Goal: Information Seeking & Learning: Check status

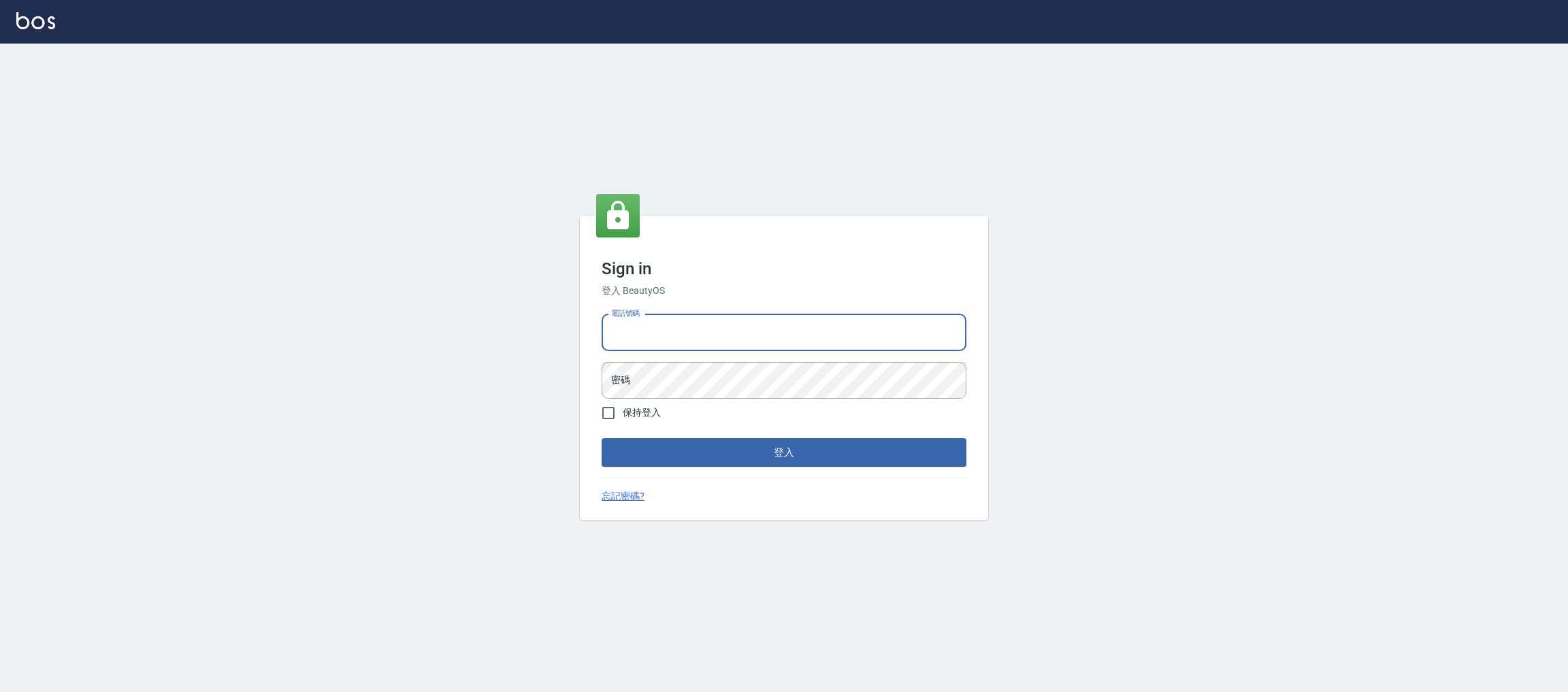
type input "0981921116"
click at [601, 438] on button "登入" at bounding box center [783, 453] width 364 height 29
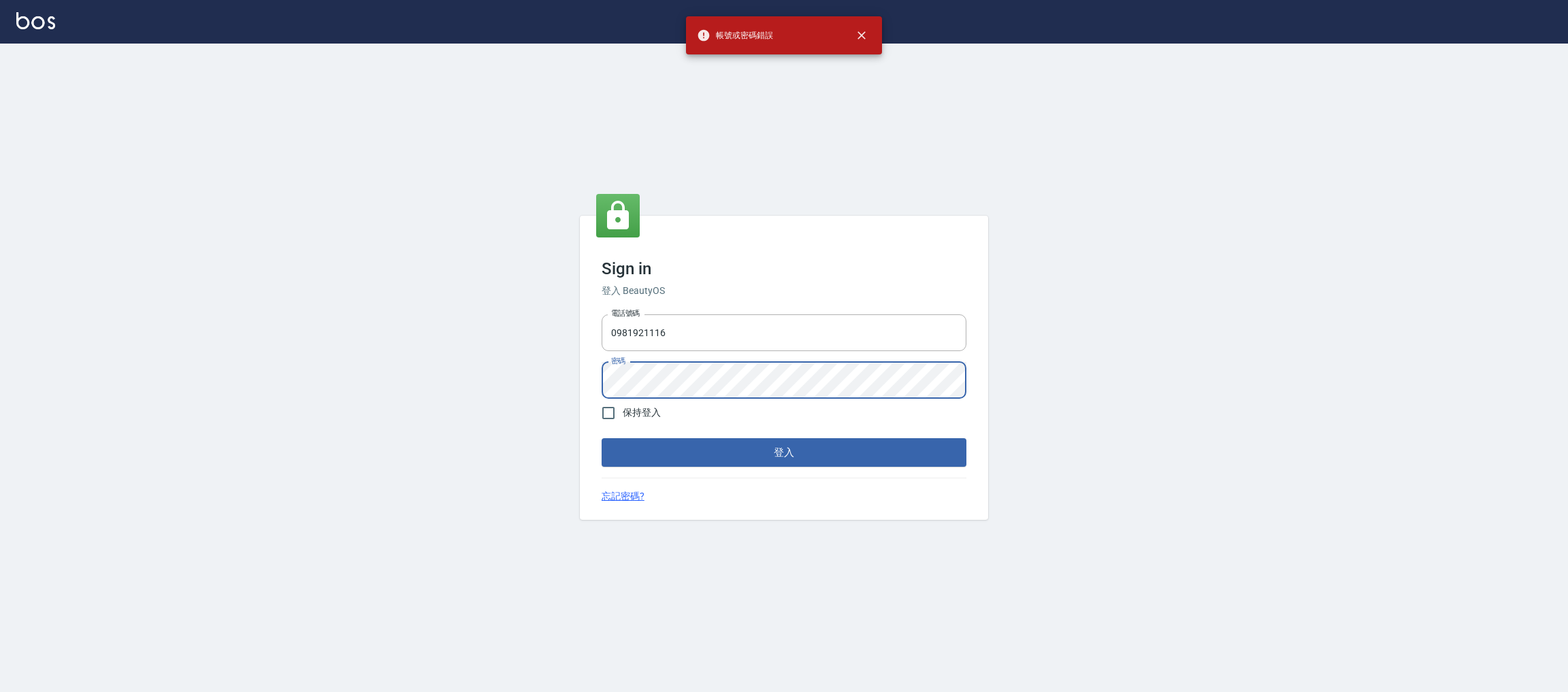
click at [581, 387] on div "Sign in 登入 BeautyOS 電話號碼 [PHONE_NUMBER] 電話號碼 密碼 密碼 保持登入 登入 忘記密碼?" at bounding box center [784, 368] width 408 height 304
click at [601, 438] on button "登入" at bounding box center [783, 453] width 364 height 29
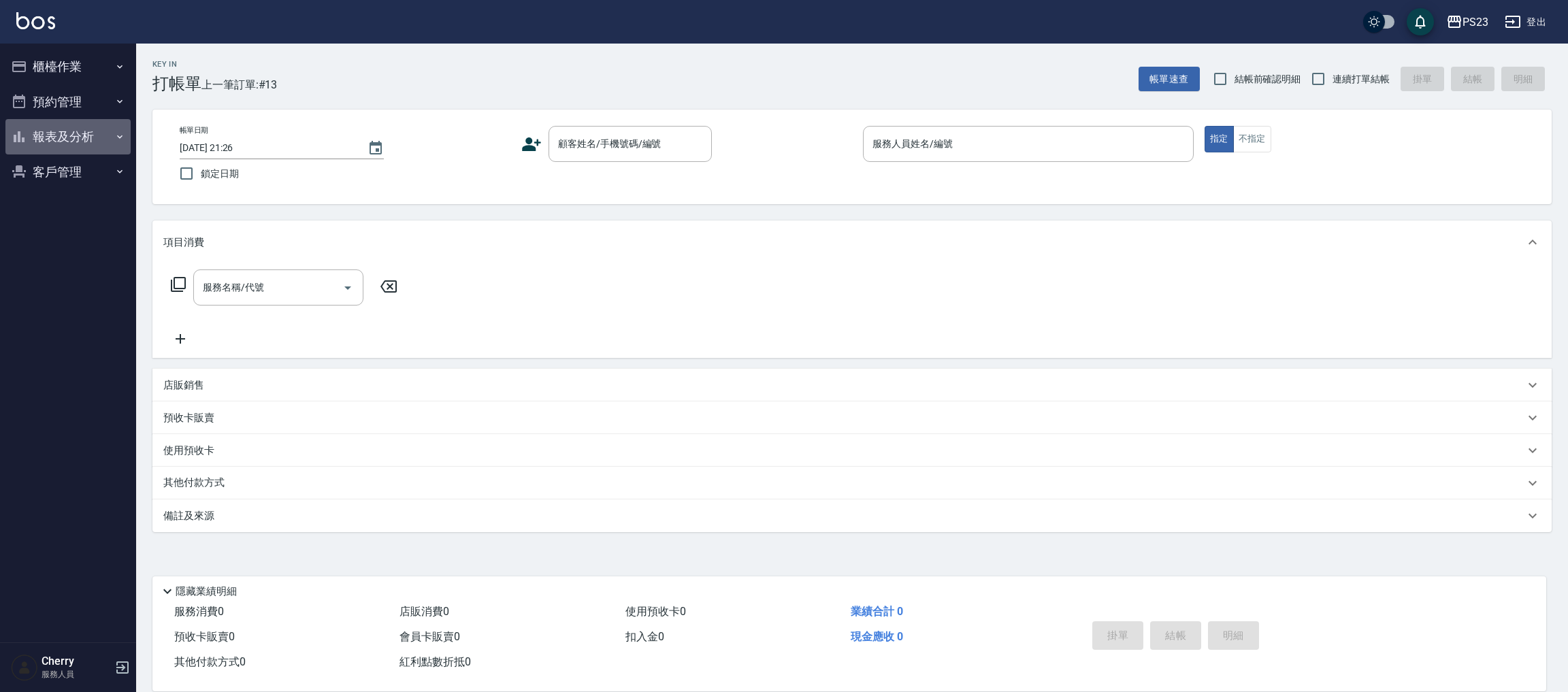
click at [63, 131] on button "報表及分析" at bounding box center [68, 137] width 125 height 35
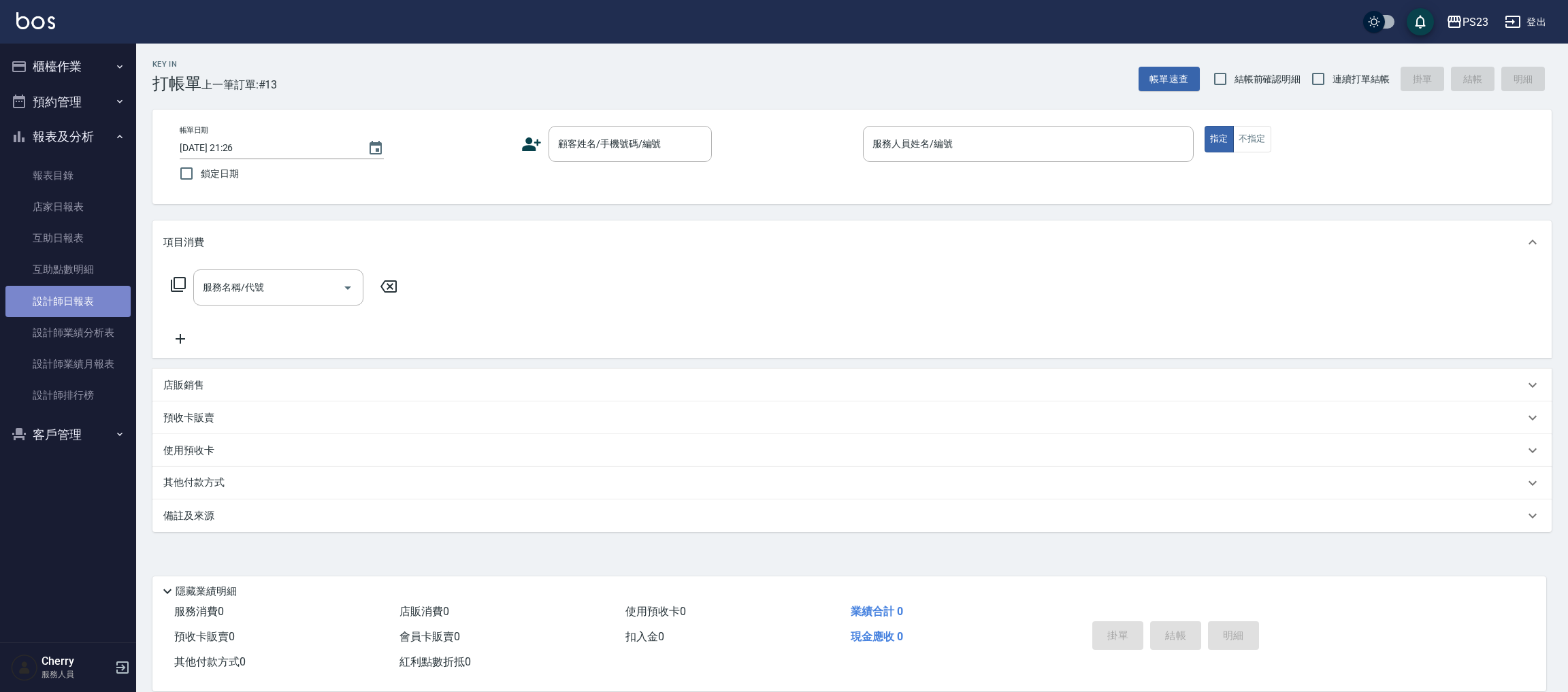
click at [83, 306] on link "設計師日報表" at bounding box center [68, 301] width 125 height 31
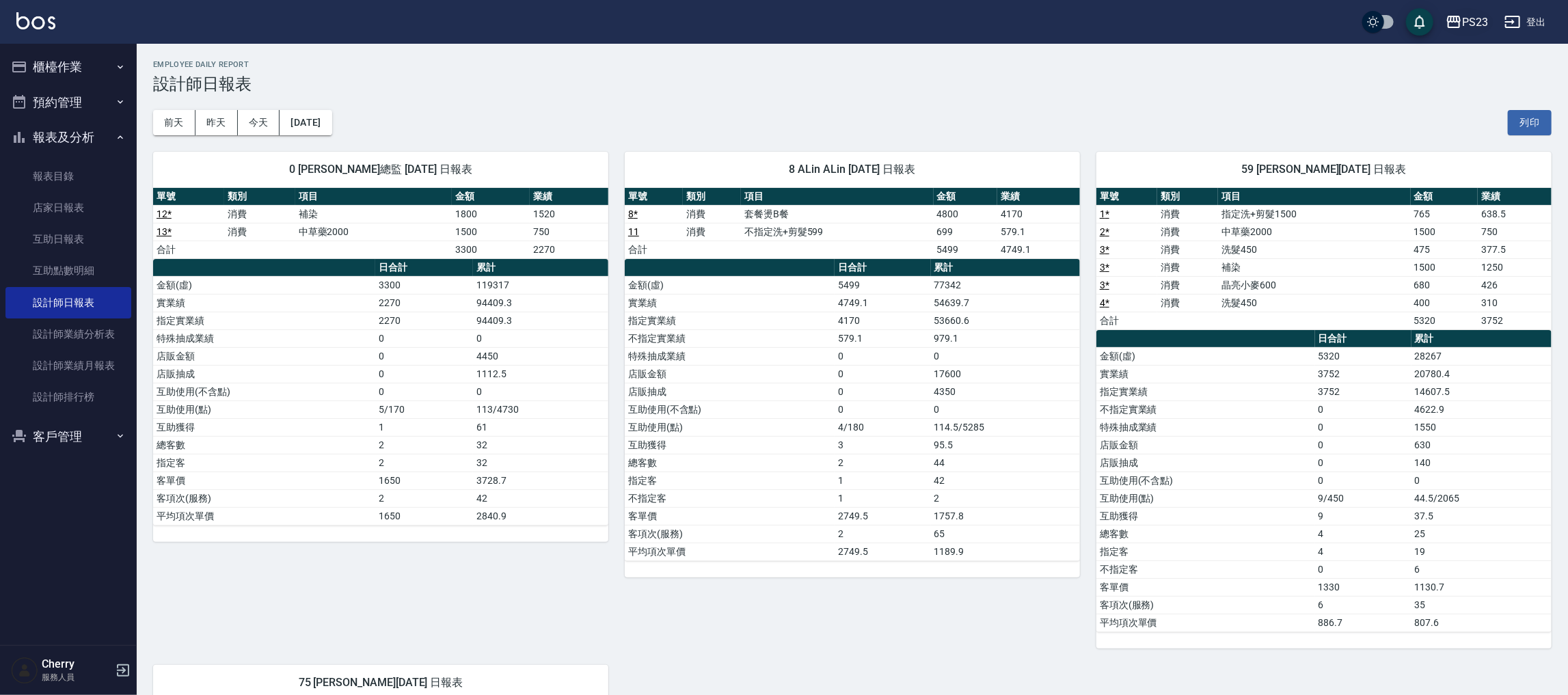
click at [1477, 12] on button "PS23" at bounding box center [1467, 22] width 53 height 28
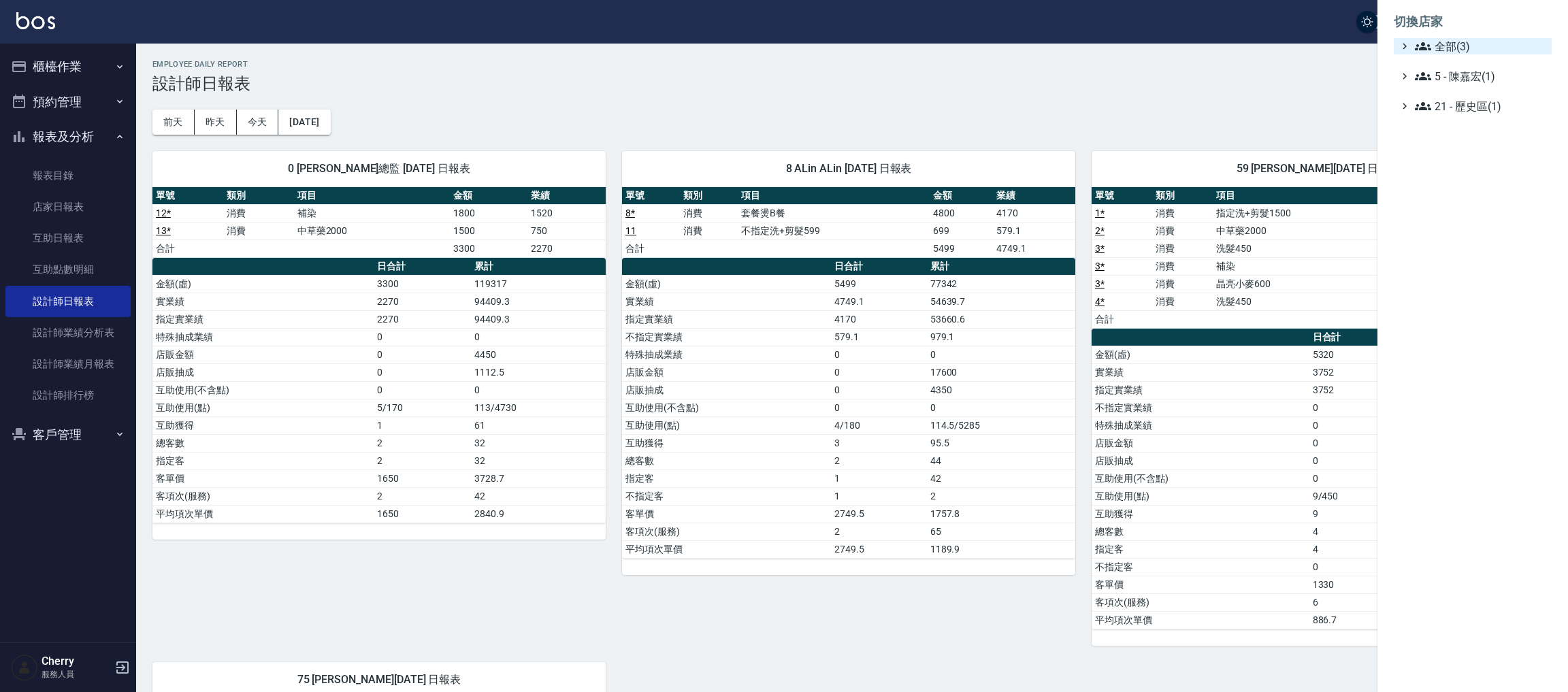
click at [1434, 46] on span "全部(3)" at bounding box center [1481, 46] width 131 height 16
click at [1455, 83] on span "PS23" at bounding box center [1479, 86] width 134 height 16
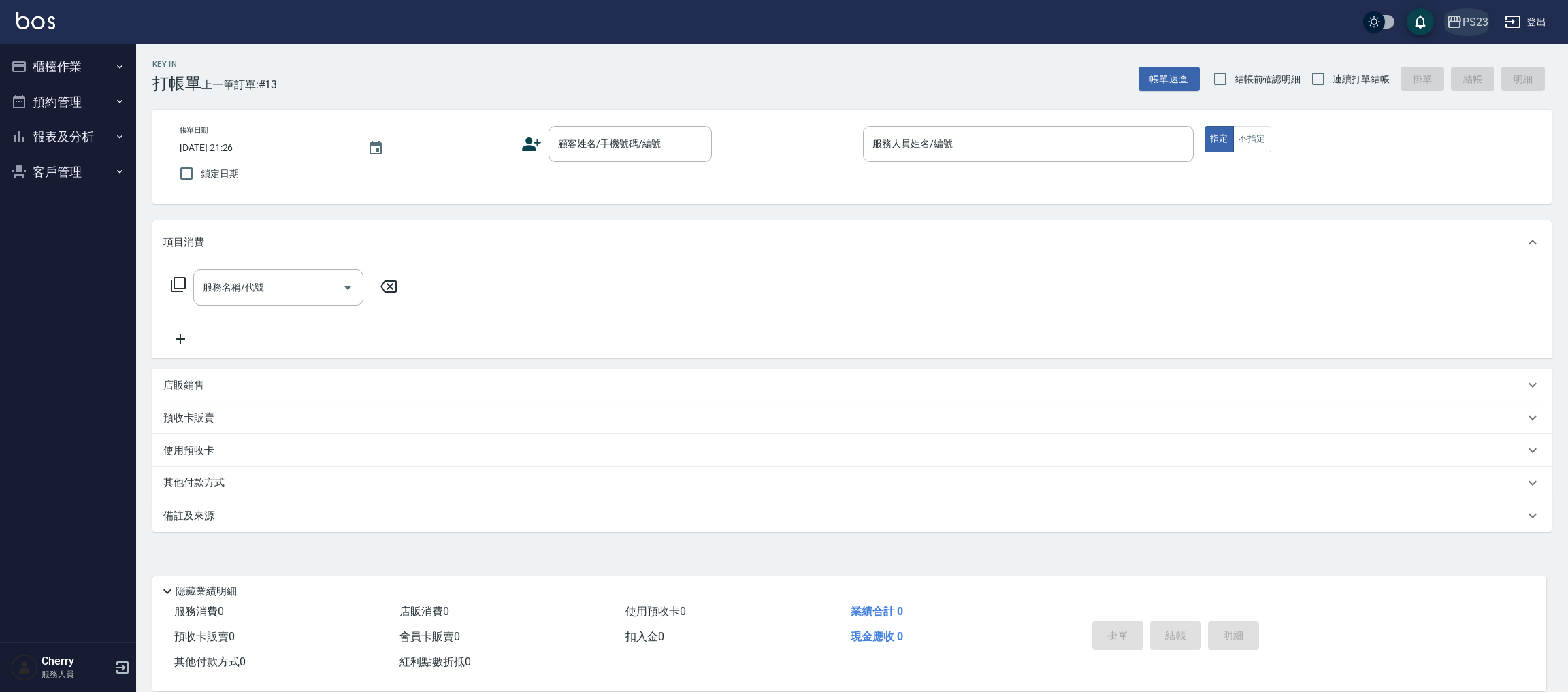
click at [1482, 17] on div "PS23" at bounding box center [1475, 22] width 26 height 17
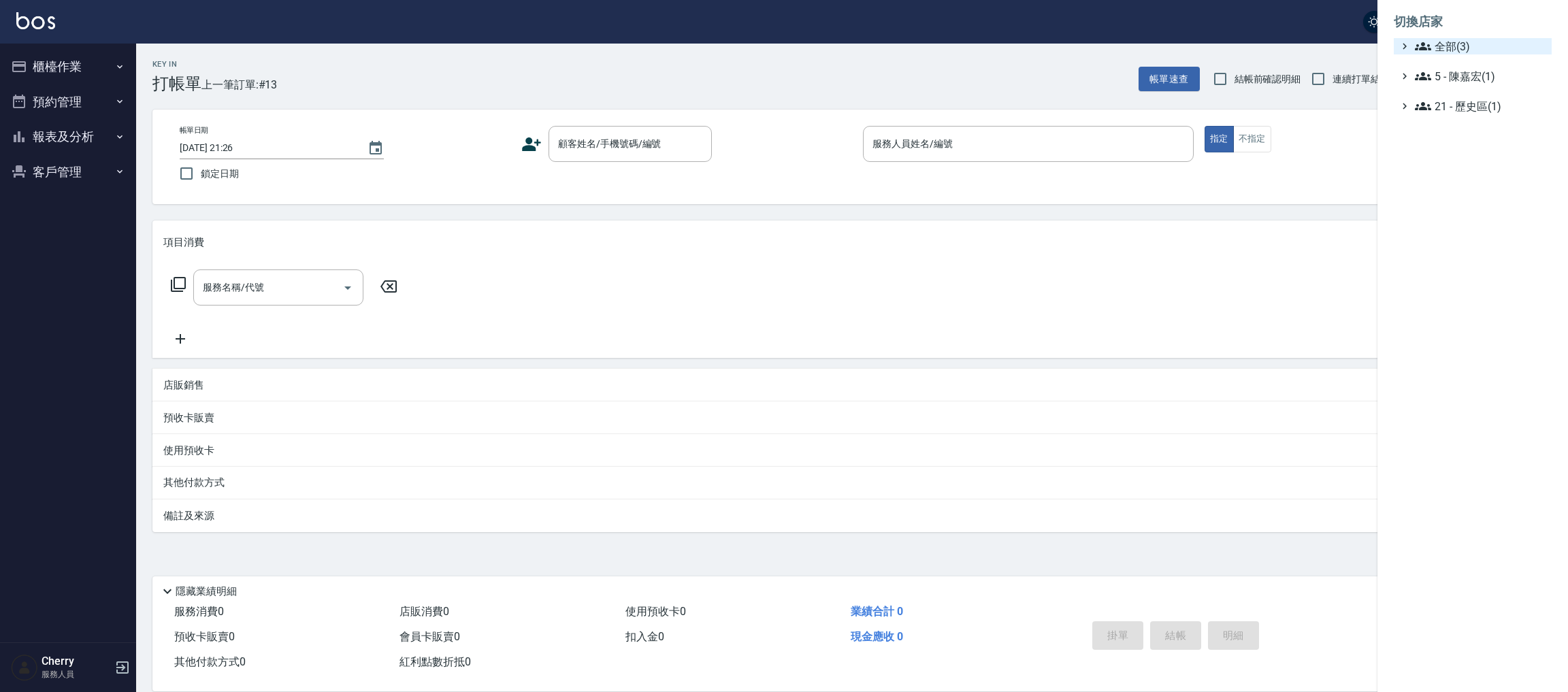
click at [1463, 38] on span "全部(3)" at bounding box center [1481, 46] width 131 height 16
click at [1458, 62] on span "ICONI 南京" at bounding box center [1479, 62] width 134 height 16
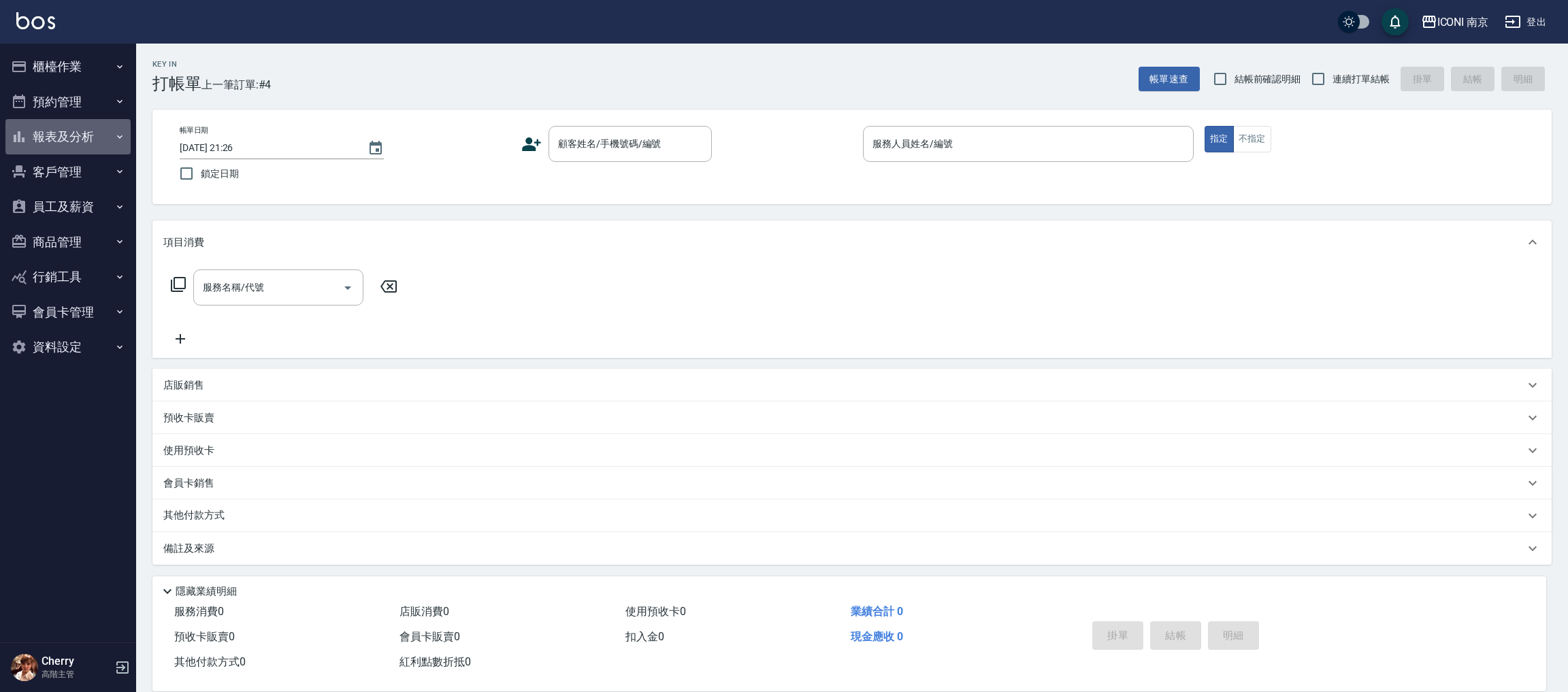
click at [79, 140] on button "報表及分析" at bounding box center [68, 137] width 125 height 35
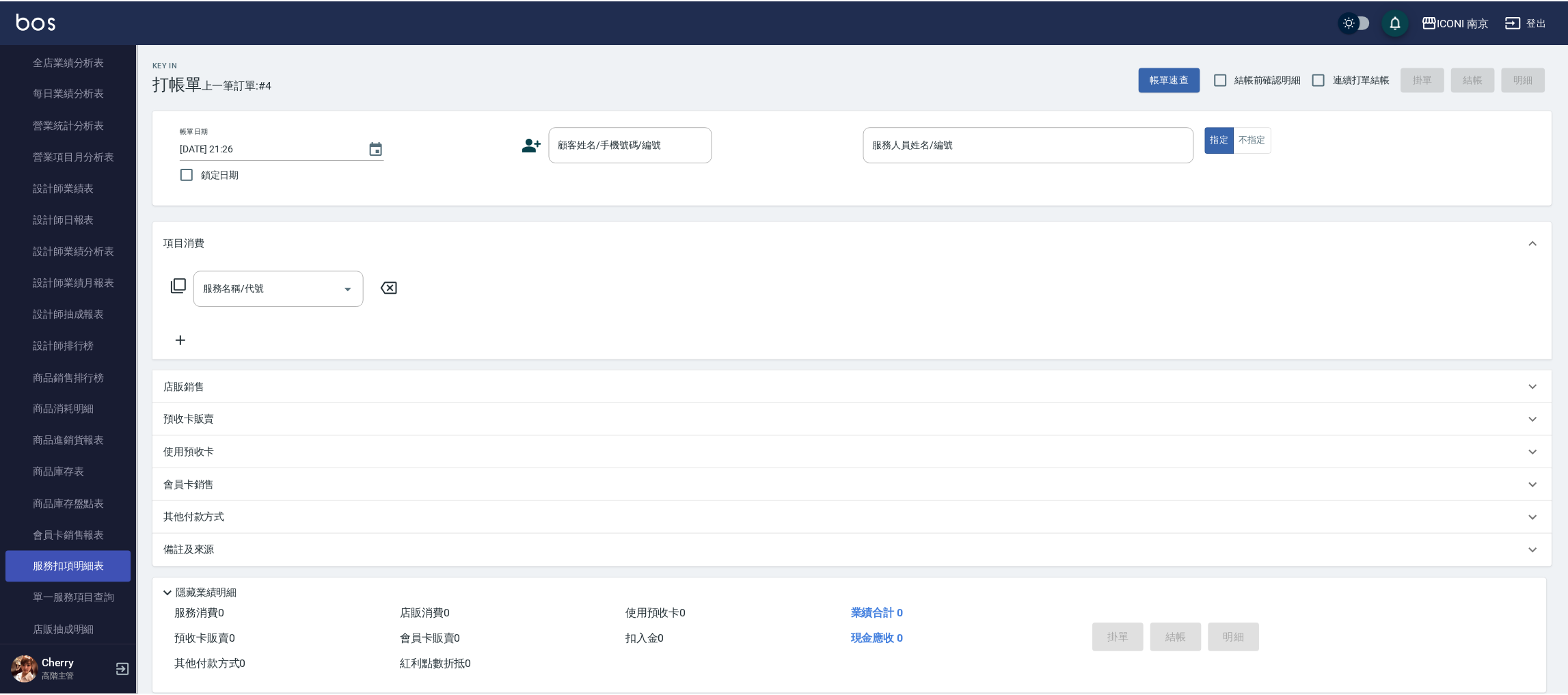
scroll to position [410, 0]
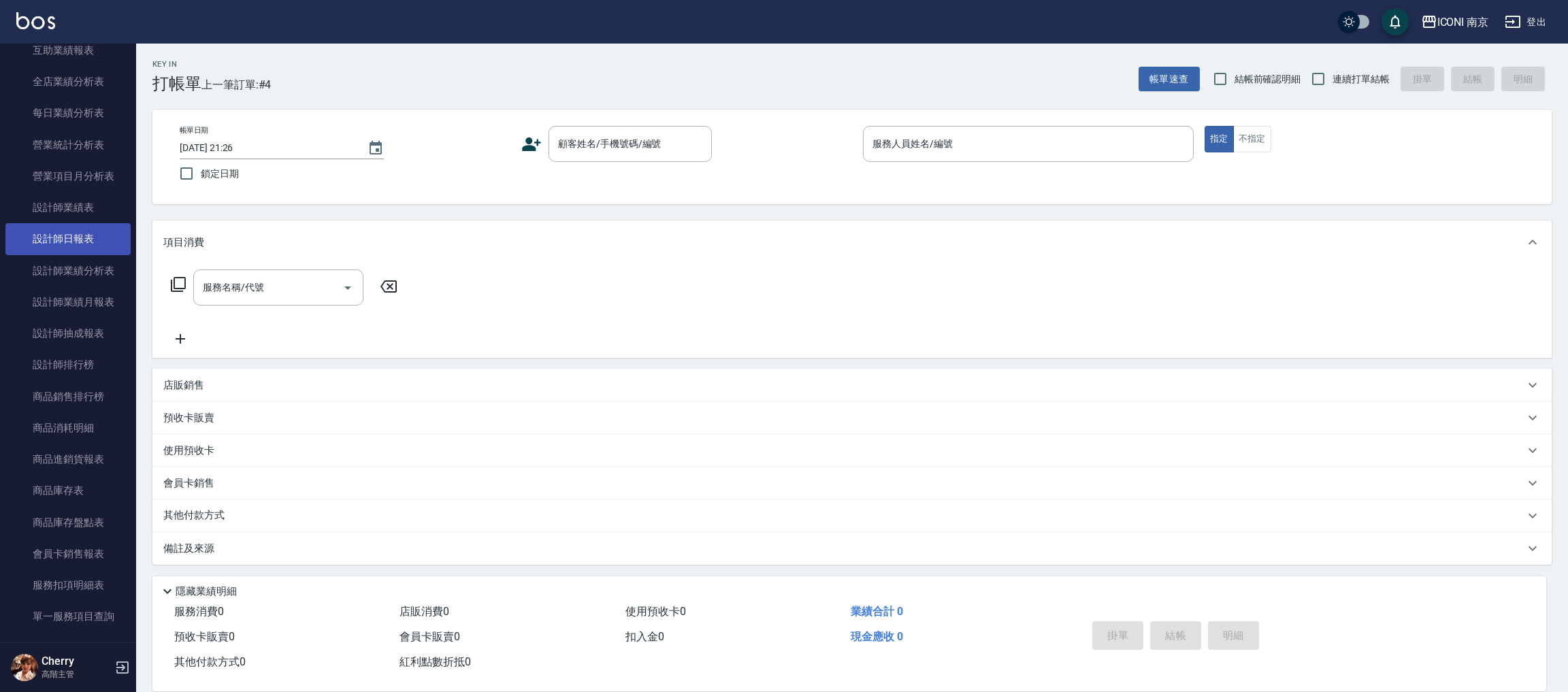
click at [87, 244] on link "設計師日報表" at bounding box center [68, 239] width 125 height 31
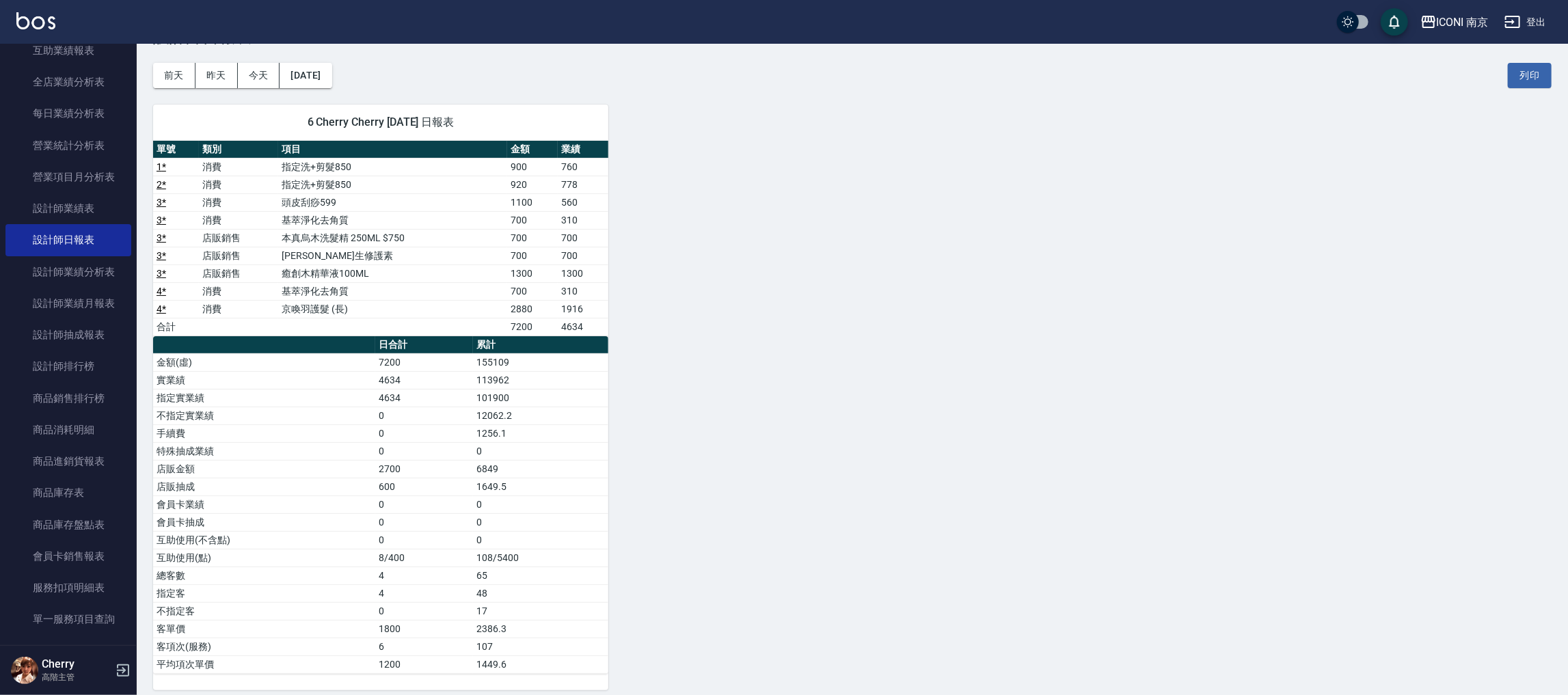
scroll to position [61, 0]
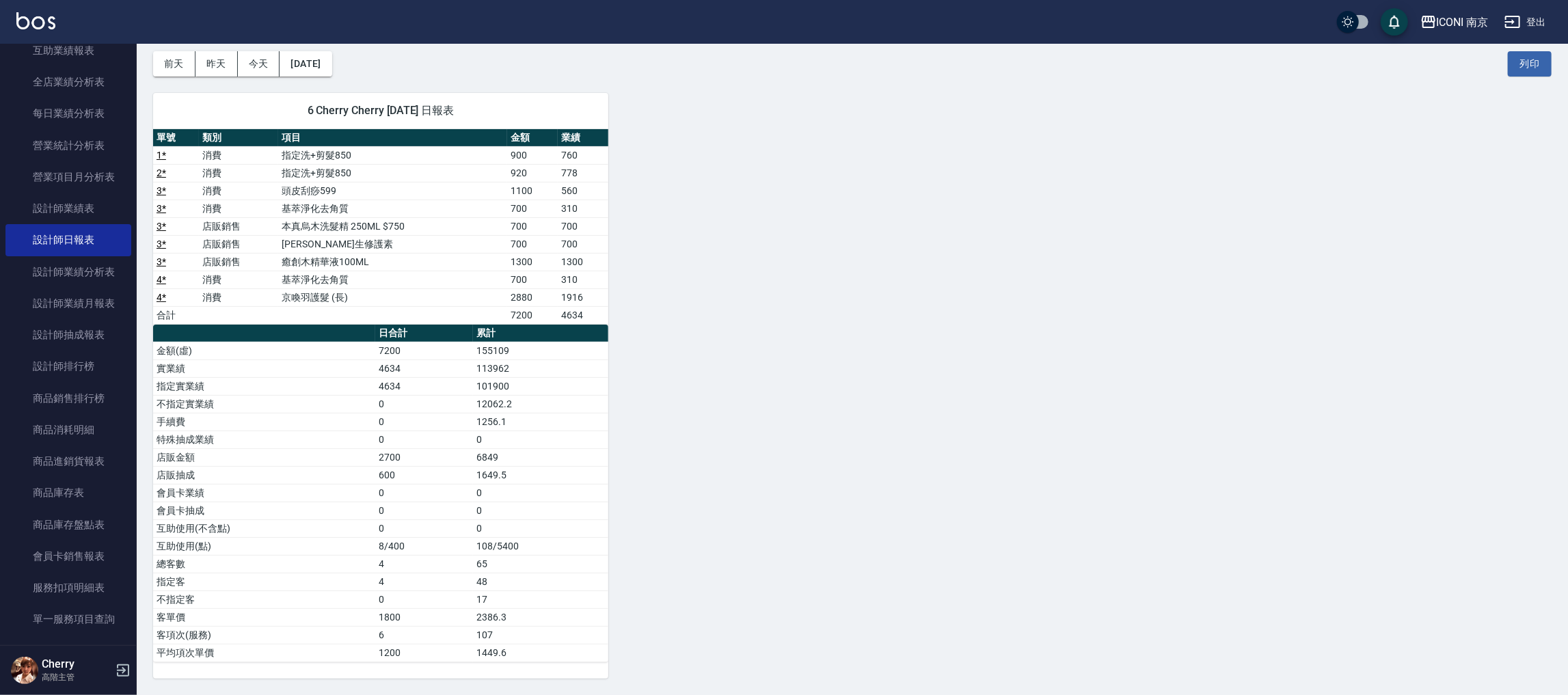
click at [726, 339] on div "6 Cherry Cherry 09/16/2025 日報表 單號 類別 項目 金額 業績 1 * 消費 指定洗+剪髮850 900 760 2 * 消費 指…" at bounding box center [844, 377] width 1415 height 602
click at [800, 419] on div "6 Cherry Cherry 09/16/2025 日報表 單號 類別 項目 金額 業績 1 * 消費 指定洗+剪髮850 900 760 2 * 消費 指…" at bounding box center [844, 377] width 1415 height 602
click at [89, 276] on link "設計師業績分析表" at bounding box center [68, 272] width 126 height 31
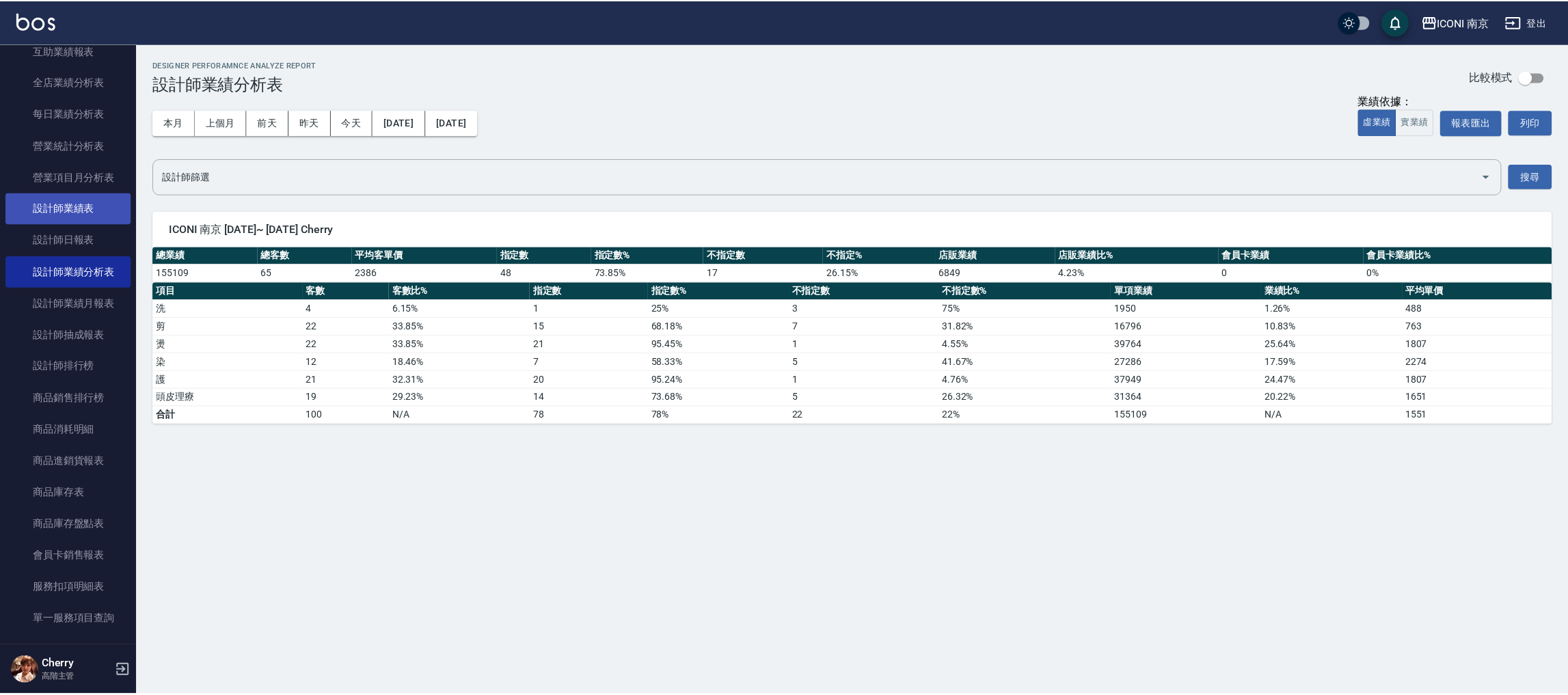
scroll to position [102, 0]
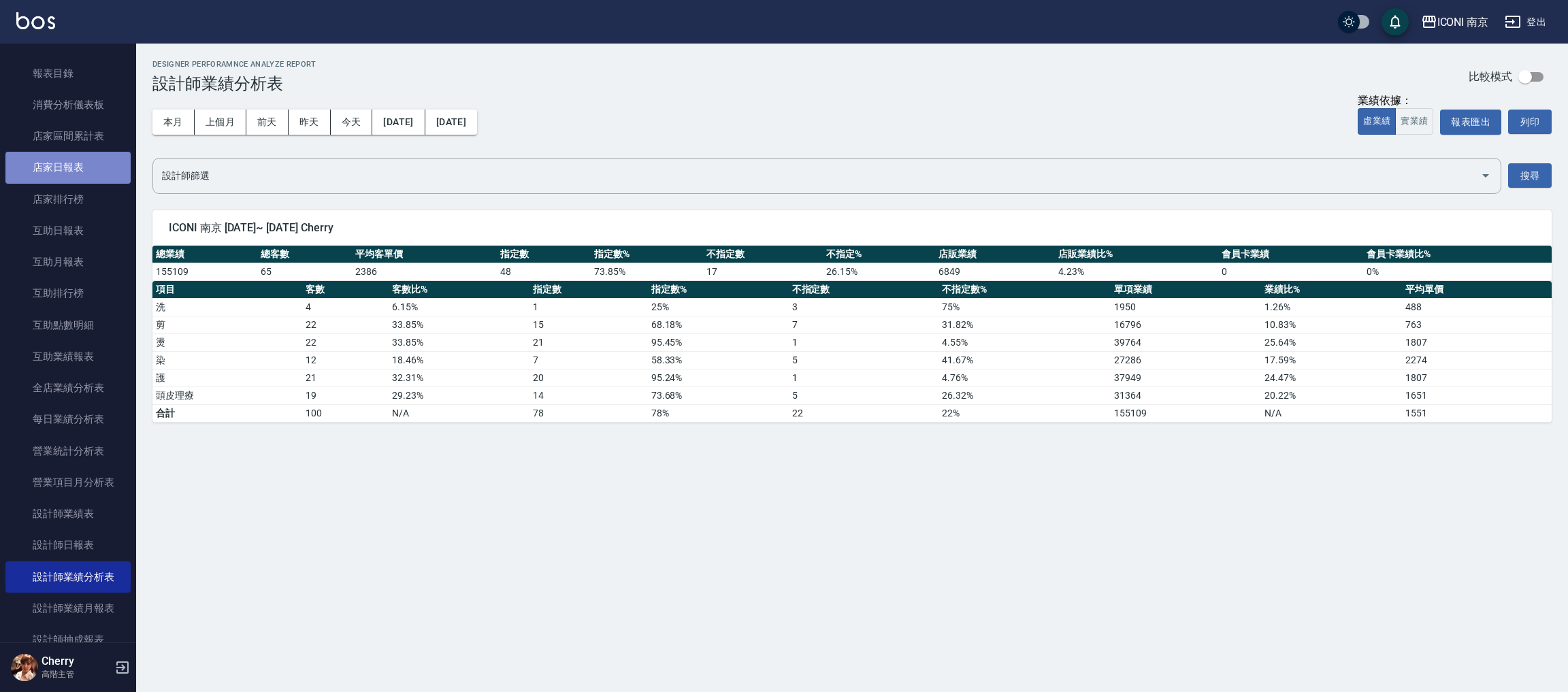
click at [77, 164] on link "店家日報表" at bounding box center [68, 167] width 125 height 31
